Goal: Answer question/provide support

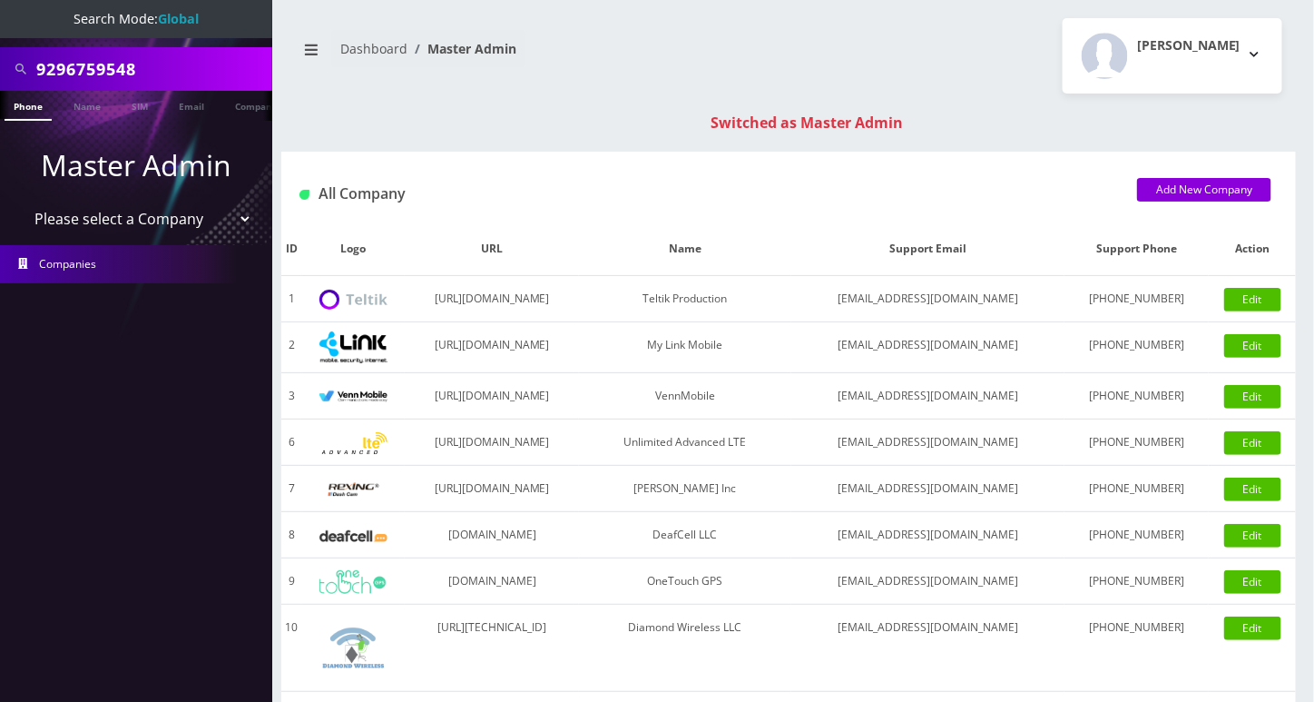
click at [87, 60] on input "9296759548" at bounding box center [151, 69] width 231 height 34
paste input "176261045"
type input "9176261045"
click at [35, 103] on link "Phone" at bounding box center [28, 106] width 47 height 30
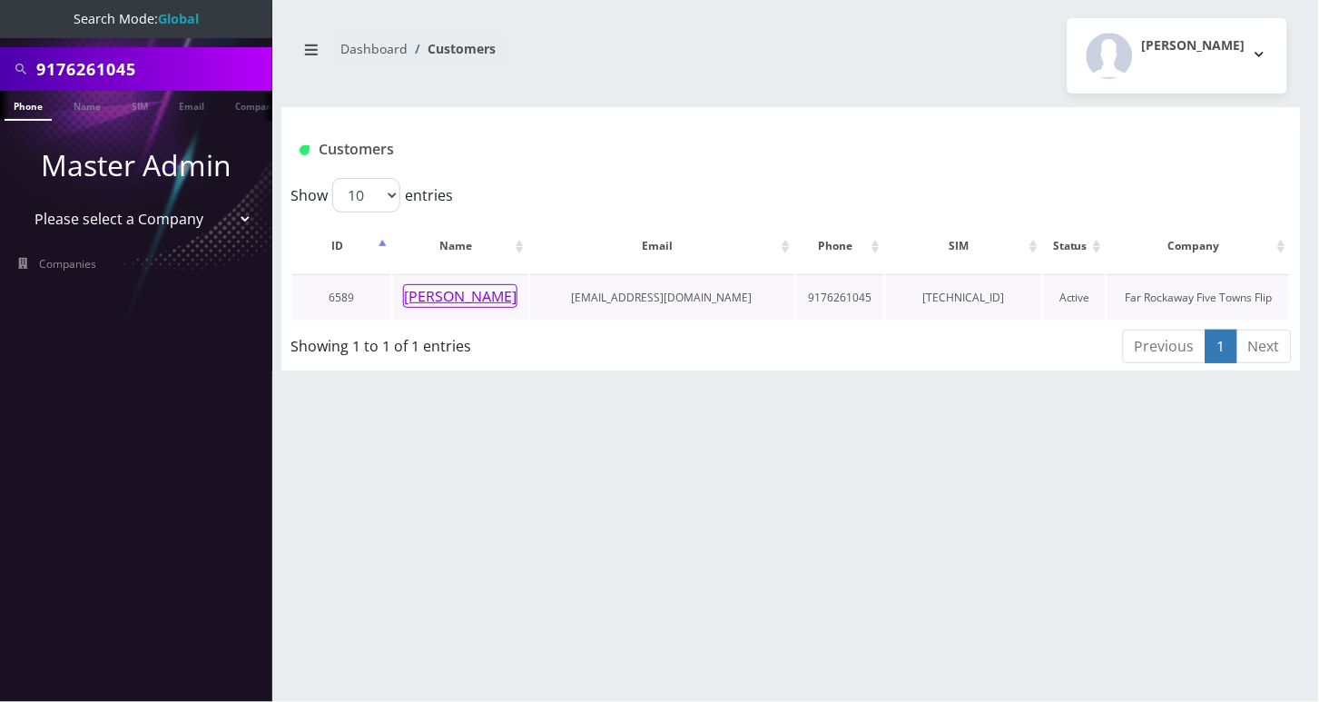
click at [433, 298] on button "[PERSON_NAME]" at bounding box center [460, 296] width 114 height 24
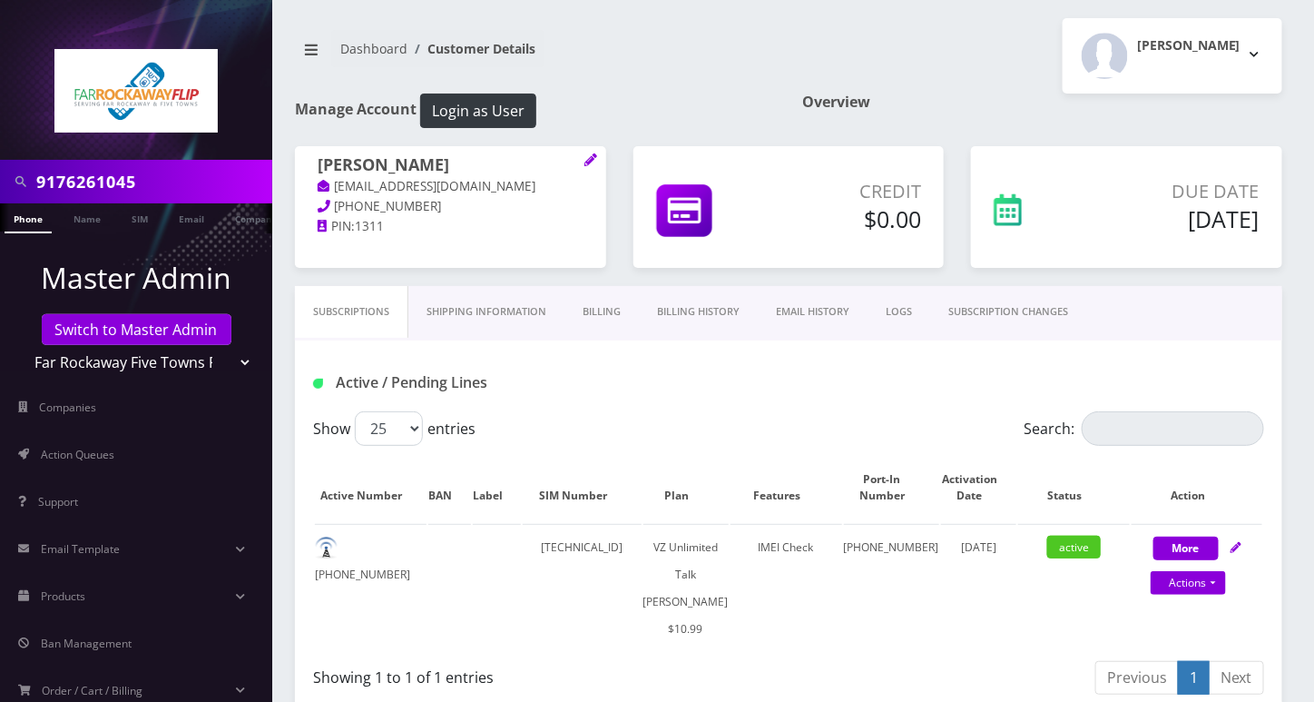
click at [1043, 304] on link "SUBSCRIPTION CHANGES" at bounding box center [1008, 312] width 156 height 52
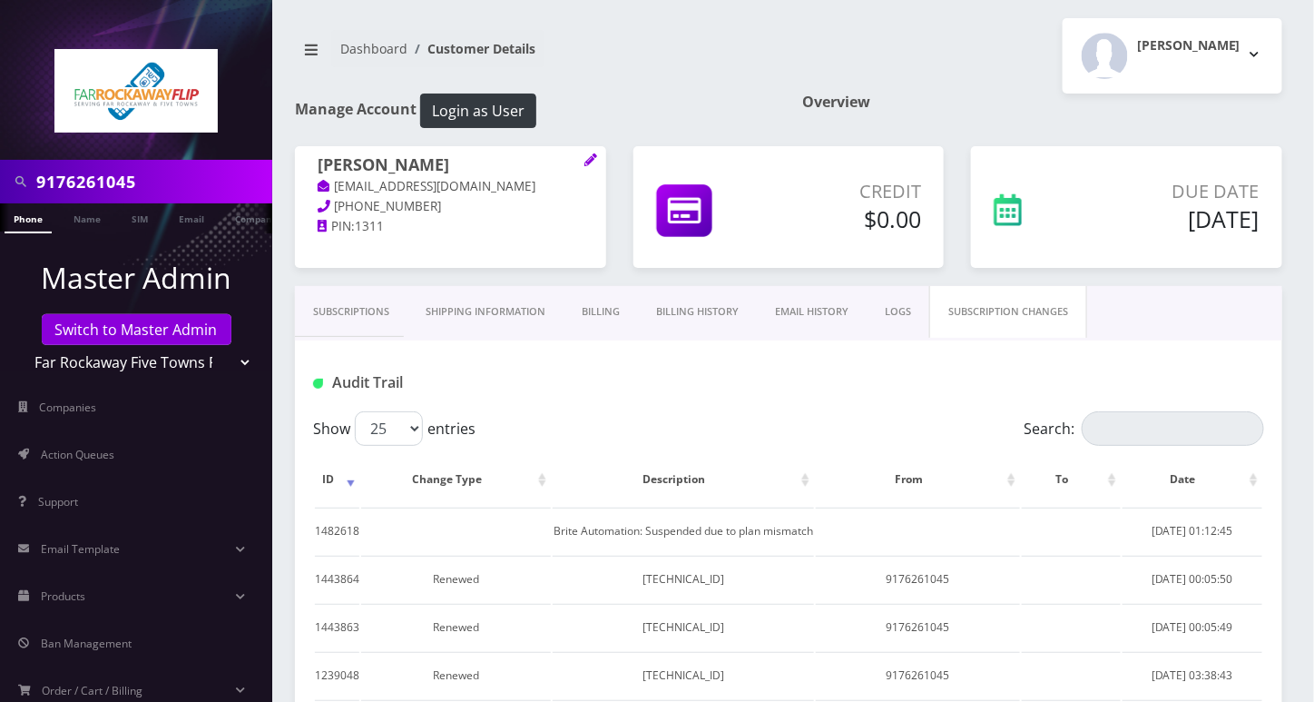
click at [666, 310] on link "Billing History" at bounding box center [697, 312] width 119 height 52
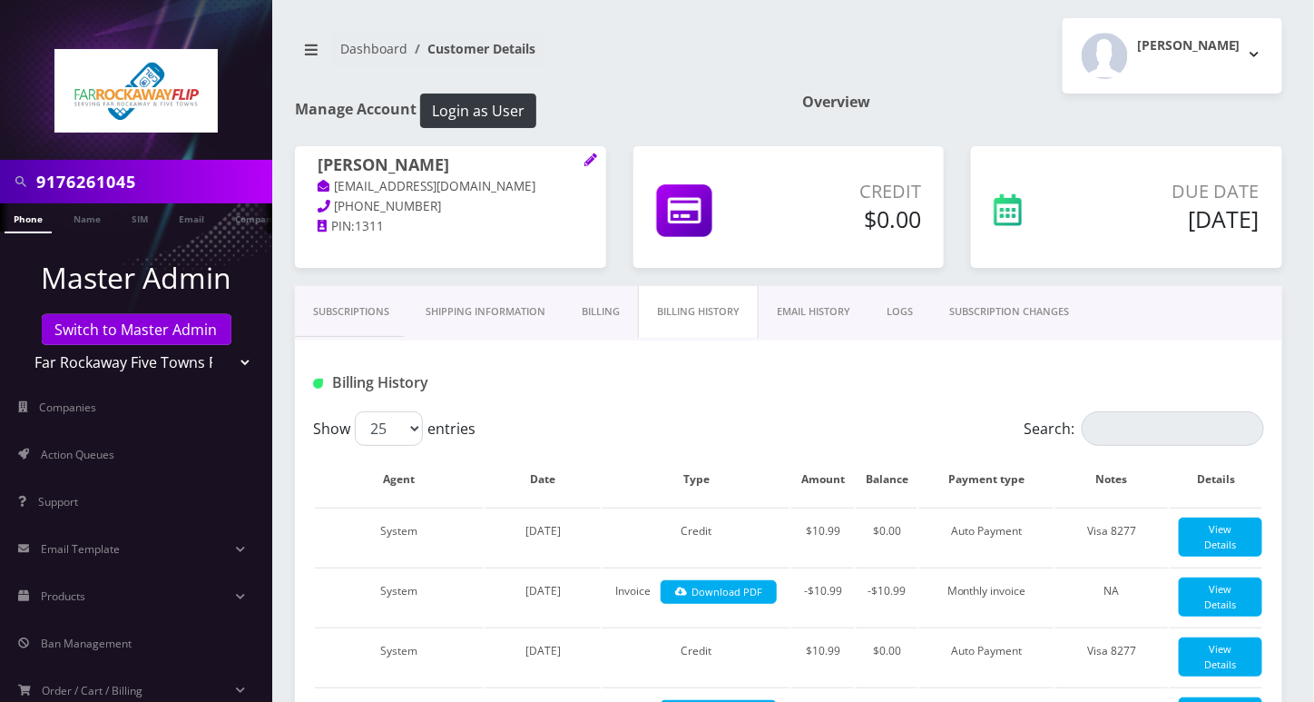
click at [334, 309] on link "Subscriptions" at bounding box center [351, 312] width 113 height 52
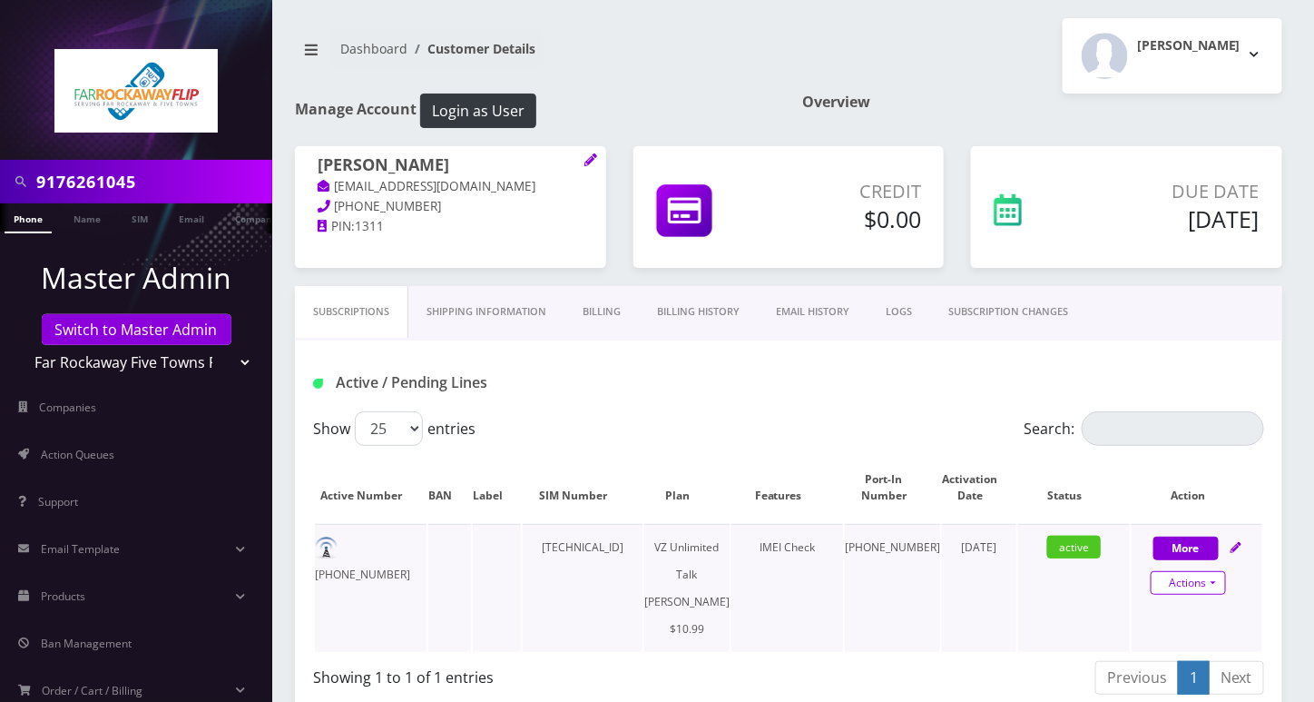
click at [1203, 582] on link "Actions" at bounding box center [1188, 583] width 75 height 24
select select "366"
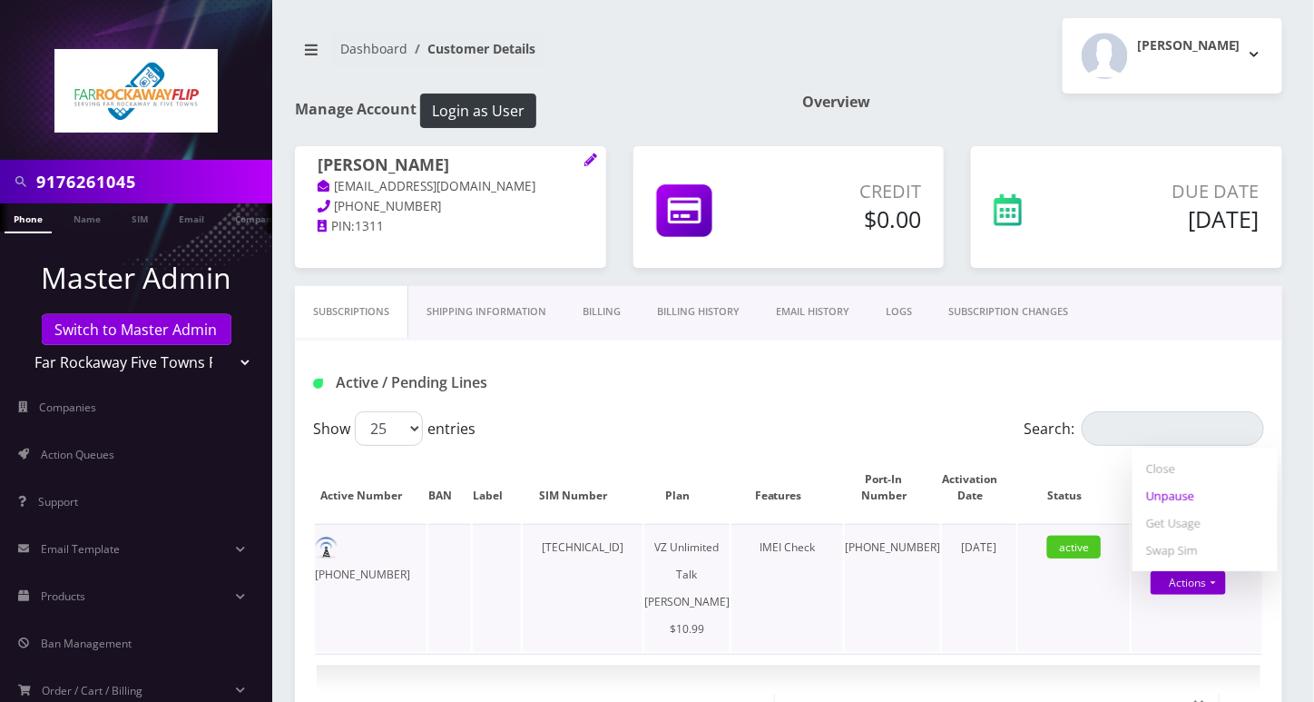
click at [1183, 500] on link "Unpause" at bounding box center [1205, 495] width 145 height 27
select select "366"
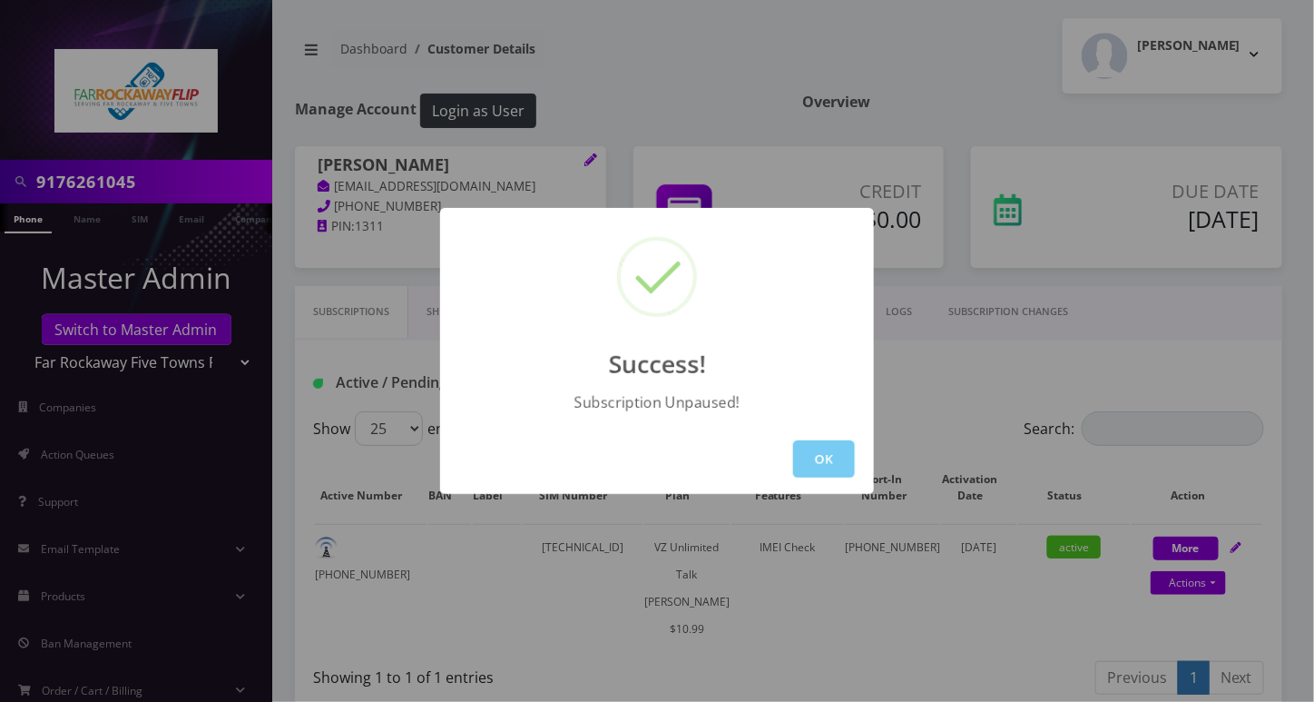
click at [823, 466] on button "OK" at bounding box center [824, 458] width 62 height 37
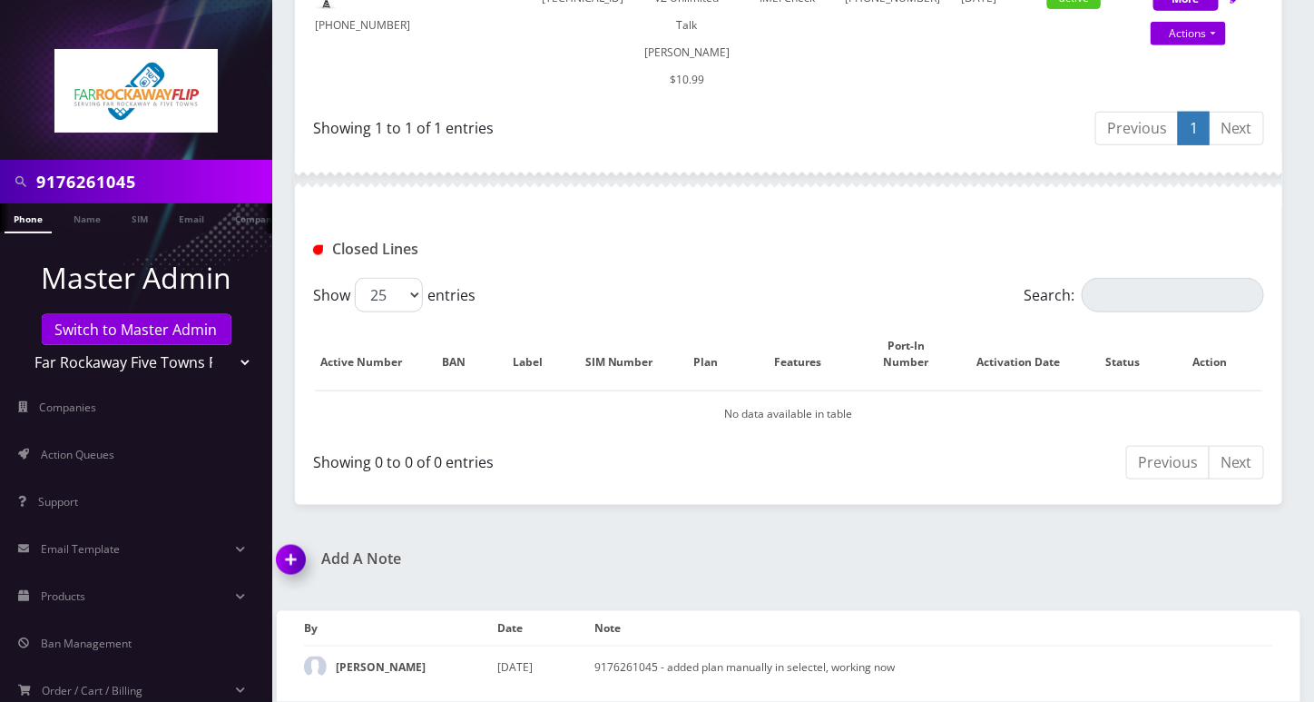
click at [307, 562] on img at bounding box center [295, 566] width 54 height 54
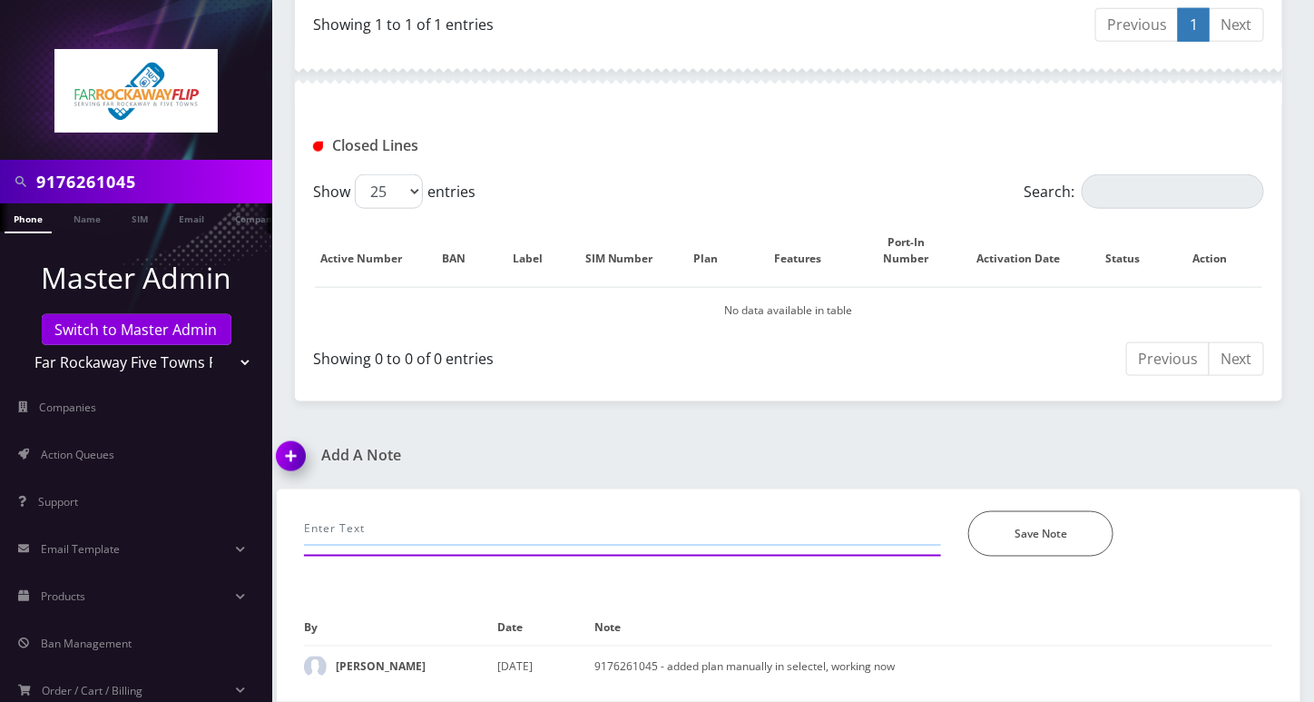
click at [437, 542] on input "text" at bounding box center [622, 528] width 637 height 34
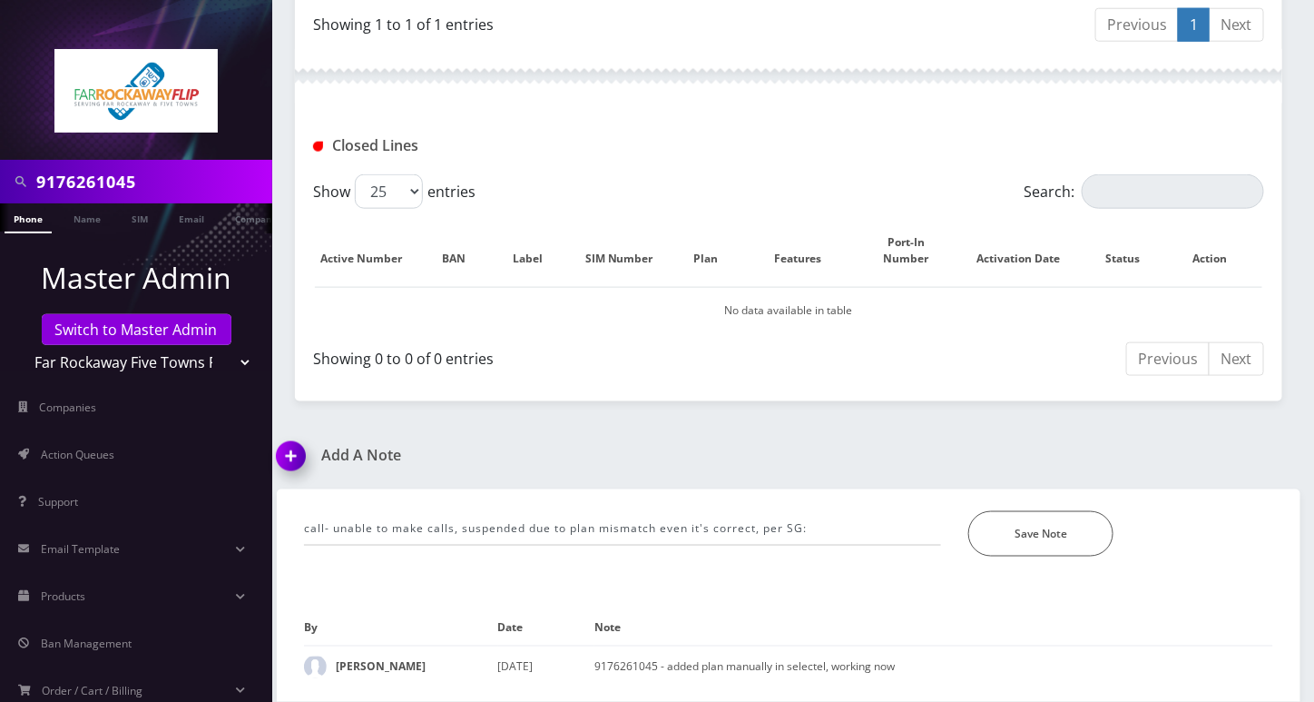
drag, startPoint x: 31, startPoint y: 272, endPoint x: 145, endPoint y: 314, distance: 121.7
click at [31, 272] on p "Master Admin" at bounding box center [136, 278] width 272 height 44
click at [848, 520] on input "call- unable to make calls, suspended due to plan mismatch even it's correct, p…" at bounding box center [622, 528] width 637 height 34
paste input "It's because new plans from Selectel. We turned off the script for now and are …"
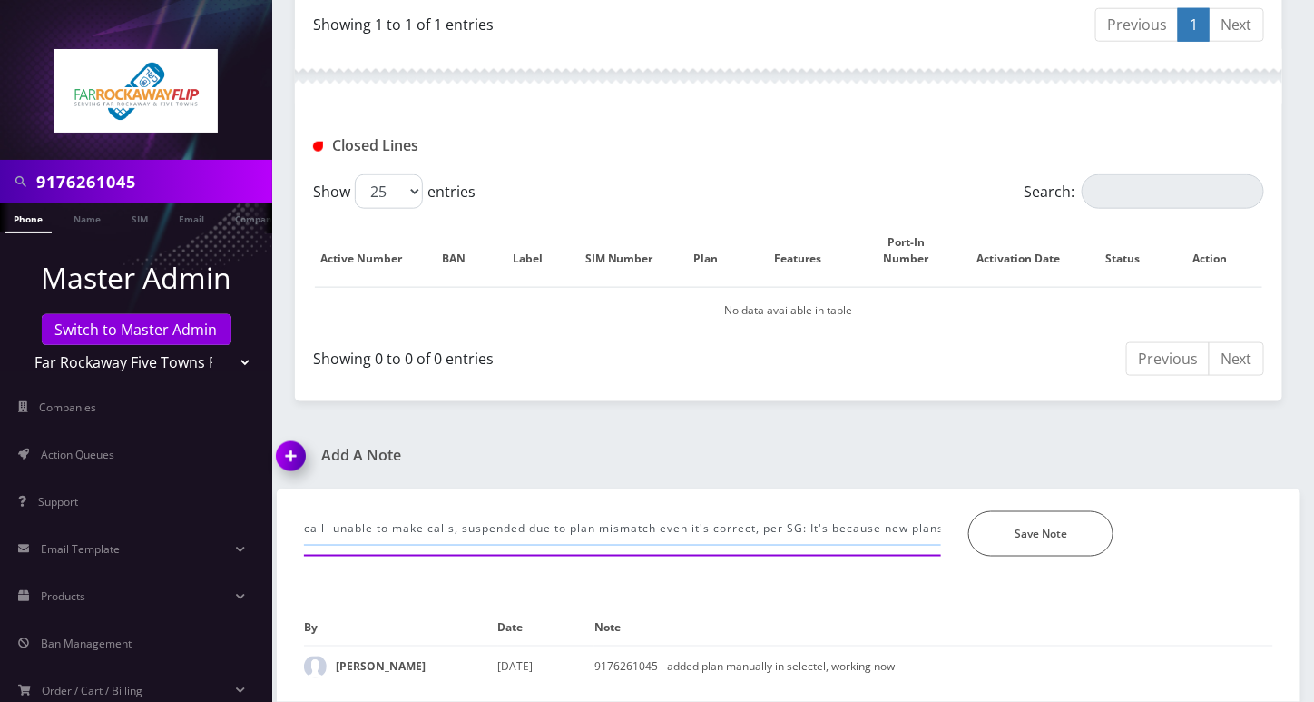
click at [898, 536] on input "call- unable to make calls, suspended due to plan mismatch even it's correct, p…" at bounding box center [622, 528] width 637 height 34
click at [875, 530] on input "call- unable to make calls, suspended due to plan mismatch even it's correct, p…" at bounding box center [622, 528] width 637 height 34
click at [758, 520] on input "call- unable to make calls, suspended due to plan mismatch even it's correct, p…" at bounding box center [622, 528] width 637 height 34
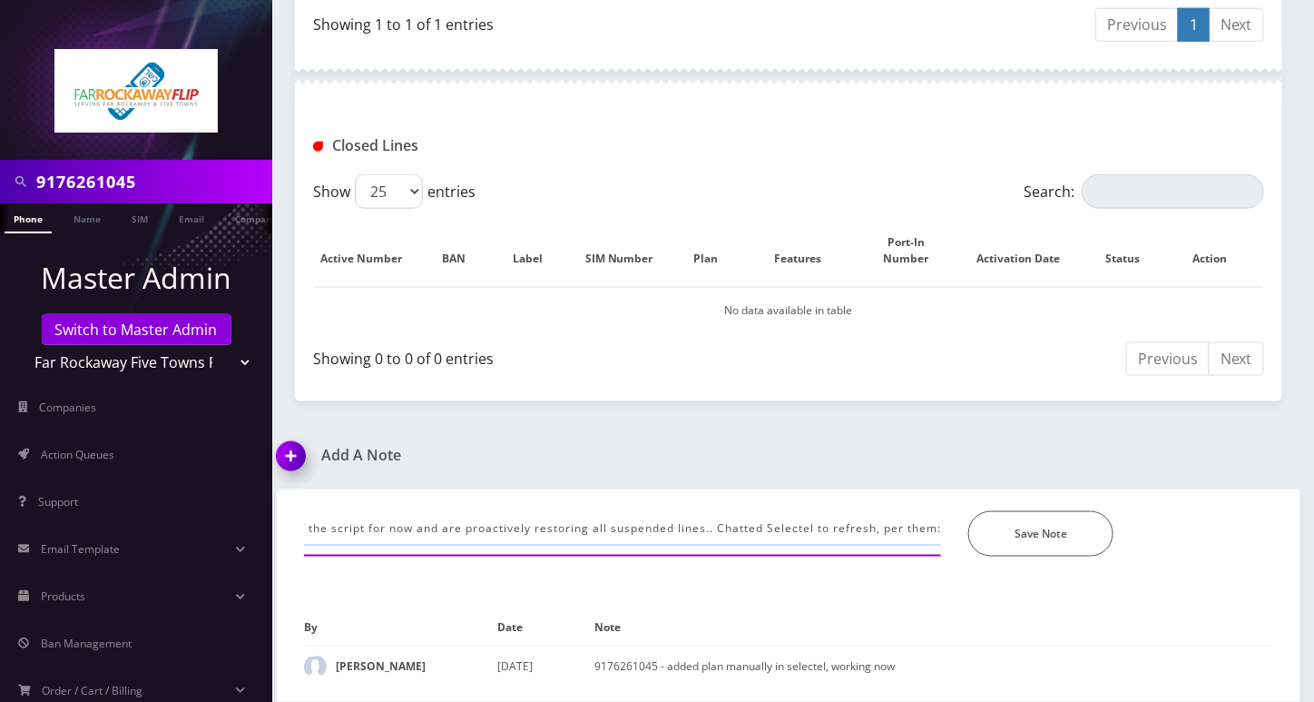
paste input "It was already done [DATE], we now need to troubleshoot further."
click at [800, 551] on div "call- unable to make calls, suspended due to plan mismatch even it's correct, p…" at bounding box center [622, 533] width 664 height 45
click at [814, 520] on input "call- unable to make calls, suspended due to plan mismatch even it's correct, p…" at bounding box center [622, 528] width 637 height 34
paste input "Please turn airplane mode on, power the phone off, let it sit for a few seconds…"
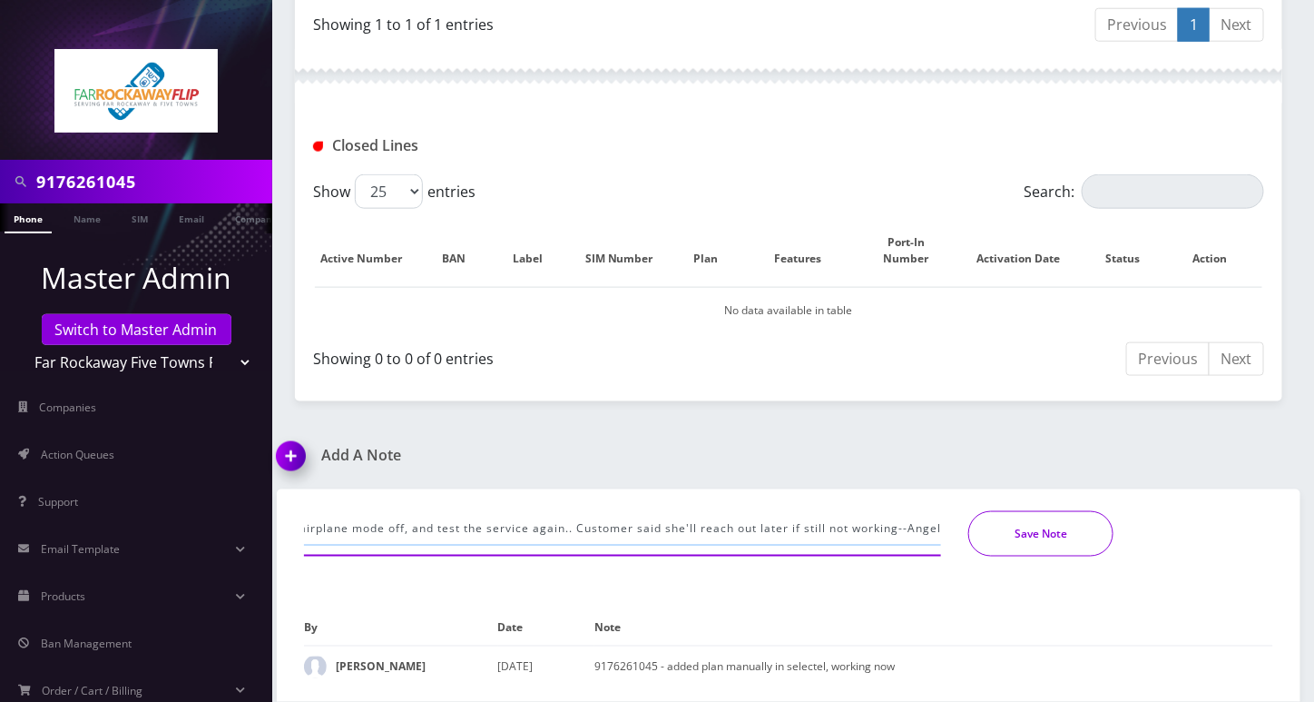
type input "call- unable to make calls, suspended due to plan mismatch even it's correct, p…"
click at [1013, 538] on button "Save Note" at bounding box center [1040, 533] width 145 height 45
